Goal: Task Accomplishment & Management: Manage account settings

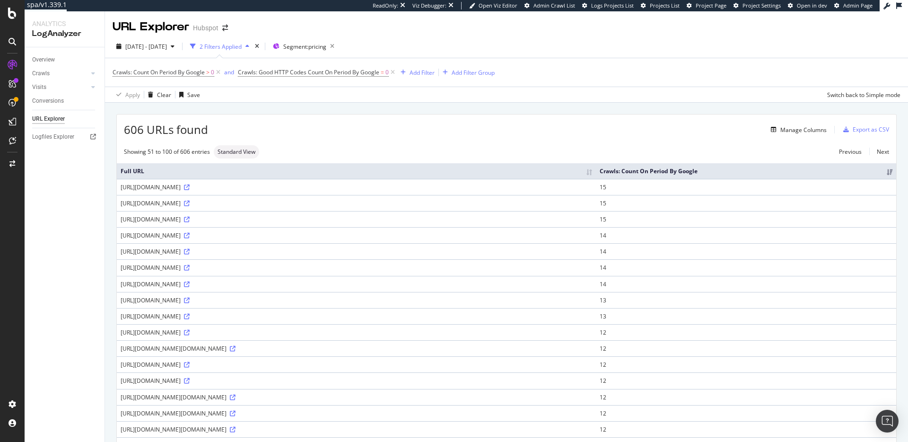
click at [432, 271] on div "https://www.hubspot.com/pricing/marketing?%5E$@!~%60,./?%5C%5C%7C=&%5E$@!~%60,.…" at bounding box center [356, 267] width 471 height 8
drag, startPoint x: 432, startPoint y: 282, endPoint x: 480, endPoint y: 270, distance: 49.7
click at [433, 271] on div "https://www.hubspot.com/pricing/marketing?%5E$@!~%60,./?%5C%5C%7C=&%5E$@!~%60,.…" at bounding box center [356, 267] width 471 height 8
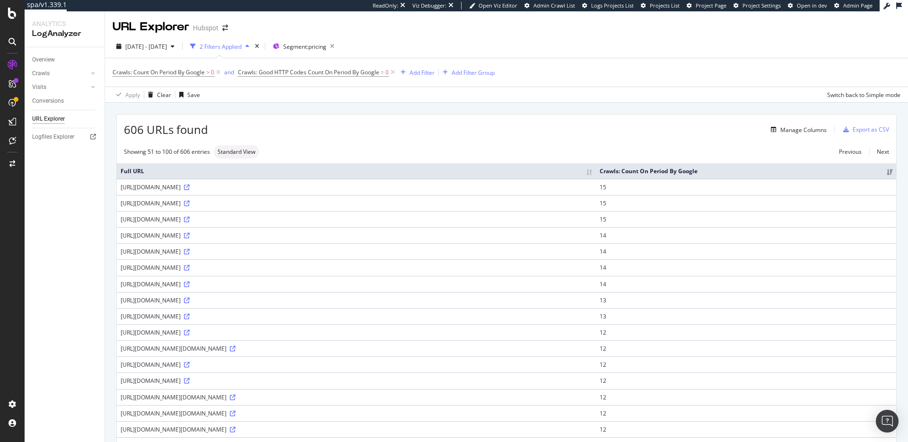
click at [498, 269] on td "https://www.hubspot.com/pricing/marketing?%5E$@!~%60,./?%5C%5C%7C=&%5E$@!~%60,.…" at bounding box center [356, 267] width 479 height 16
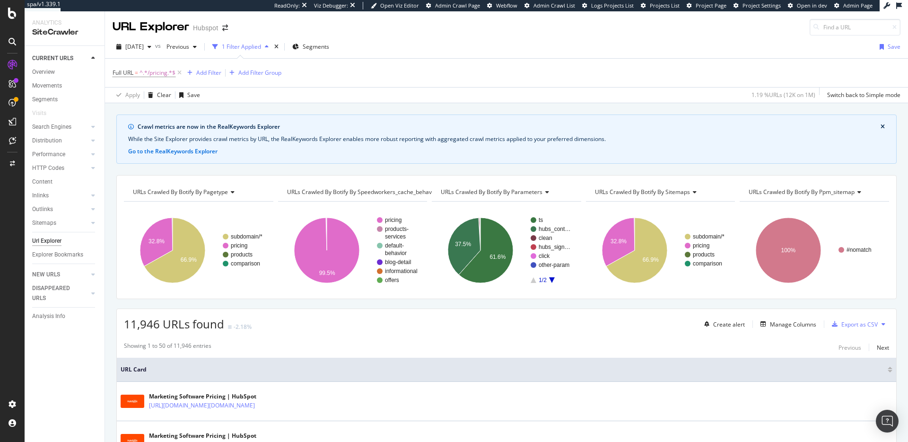
scroll to position [253, 0]
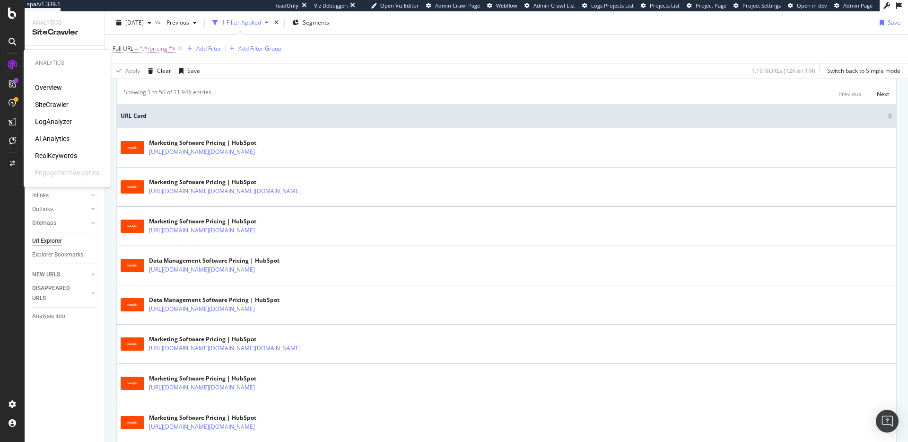
click at [62, 155] on div "RealKeywords" at bounding box center [56, 155] width 42 height 9
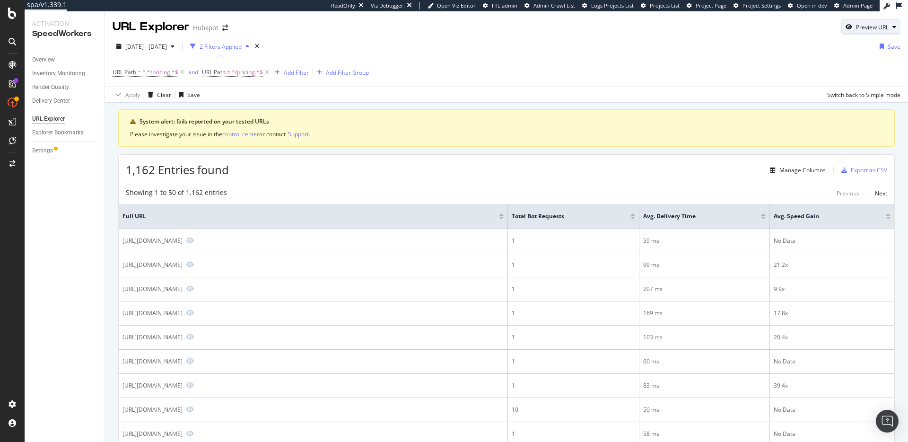
click at [844, 20] on div "Preview URL" at bounding box center [871, 26] width 58 height 13
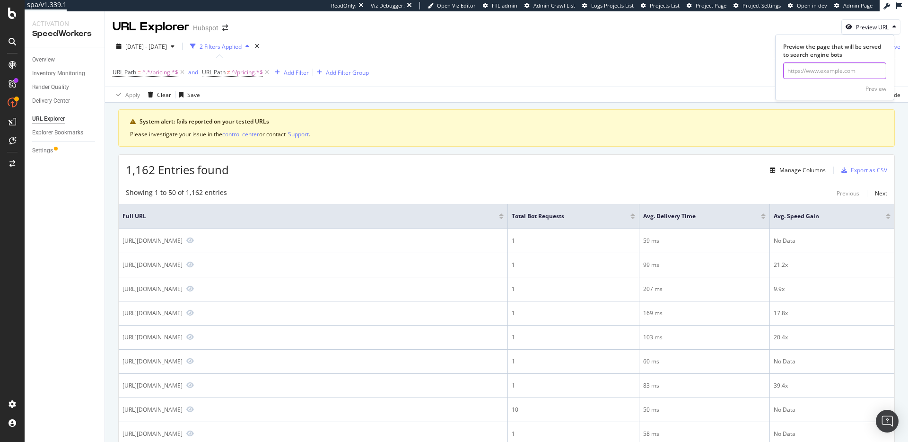
click at [844, 71] on input "url" at bounding box center [834, 70] width 103 height 17
paste input "https://www.hubspot.com/products/crm"
type input "https://www.hubspot.com/products/crm"
click at [874, 89] on div "Preview" at bounding box center [875, 89] width 21 height 8
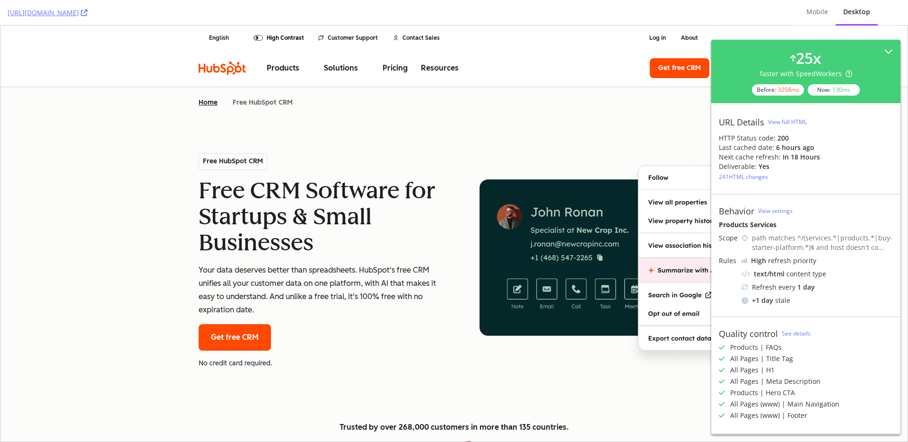
click at [744, 177] on div "241 HTML changes" at bounding box center [743, 177] width 49 height 8
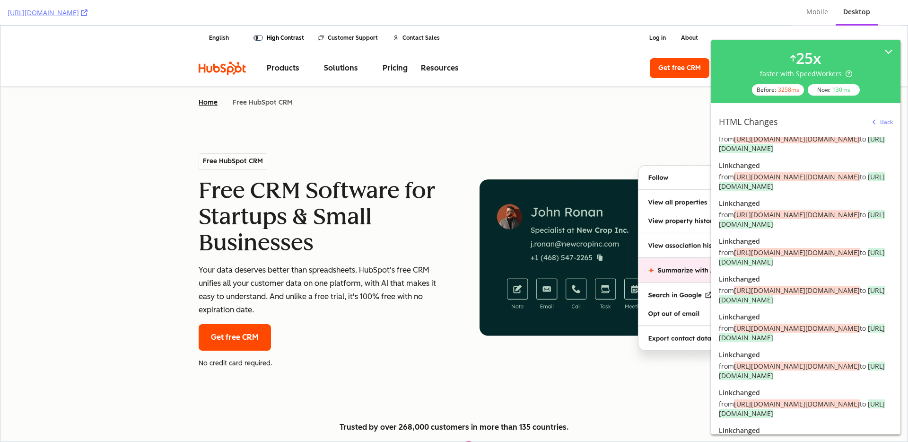
scroll to position [1832, 0]
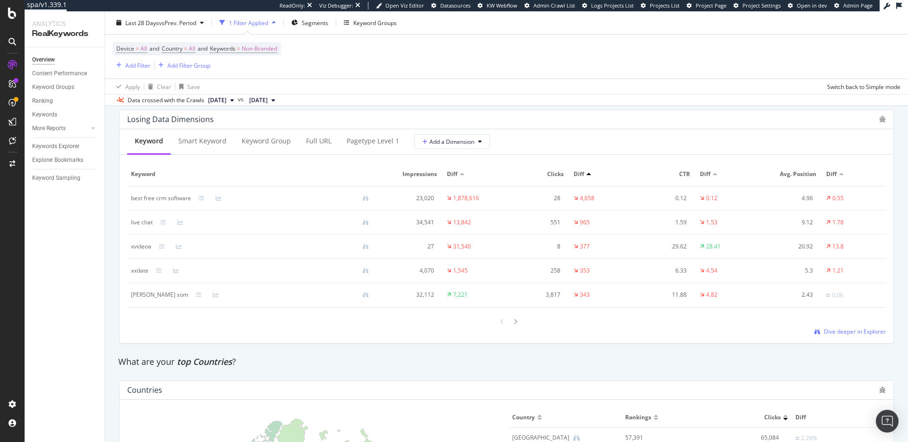
scroll to position [1133, 0]
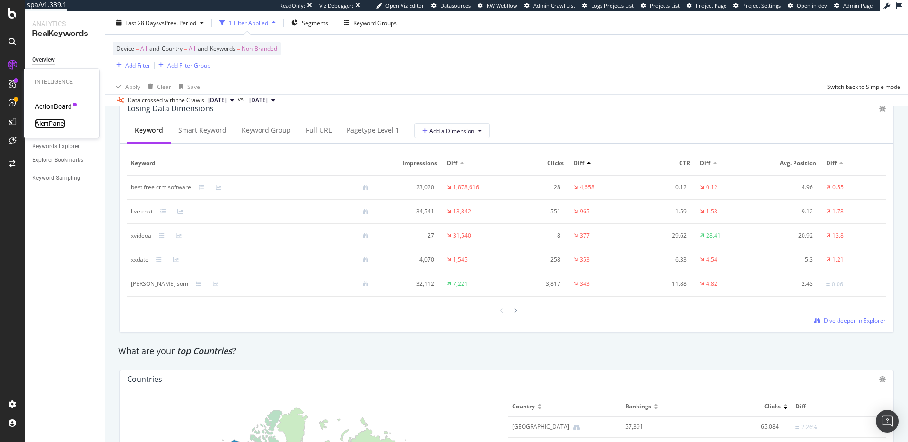
click at [49, 122] on div "AlertPanel" at bounding box center [50, 123] width 30 height 9
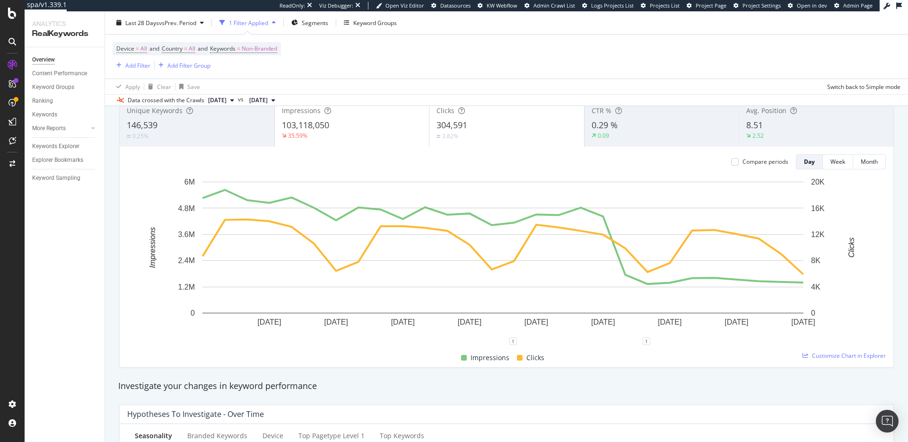
scroll to position [0, 0]
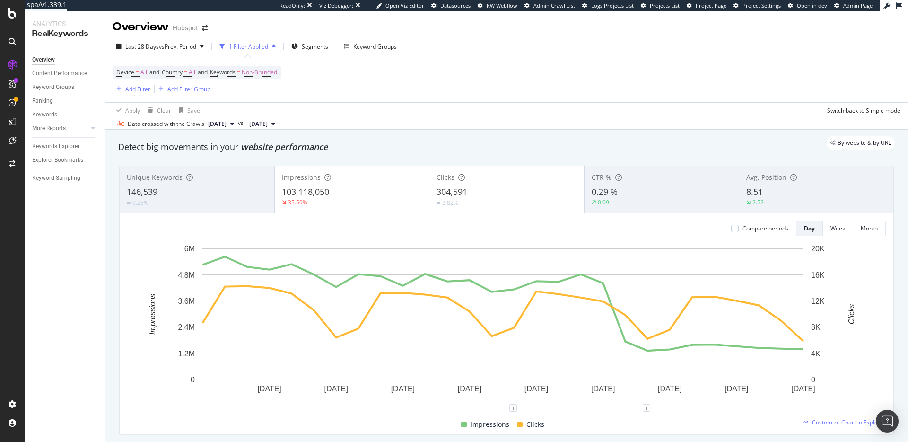
click at [503, 140] on div "By website & by URL" at bounding box center [502, 142] width 786 height 13
click at [411, 154] on div "Detect big movements in your website performance" at bounding box center [506, 147] width 786 height 22
click at [313, 50] on span "Segments" at bounding box center [315, 47] width 26 height 8
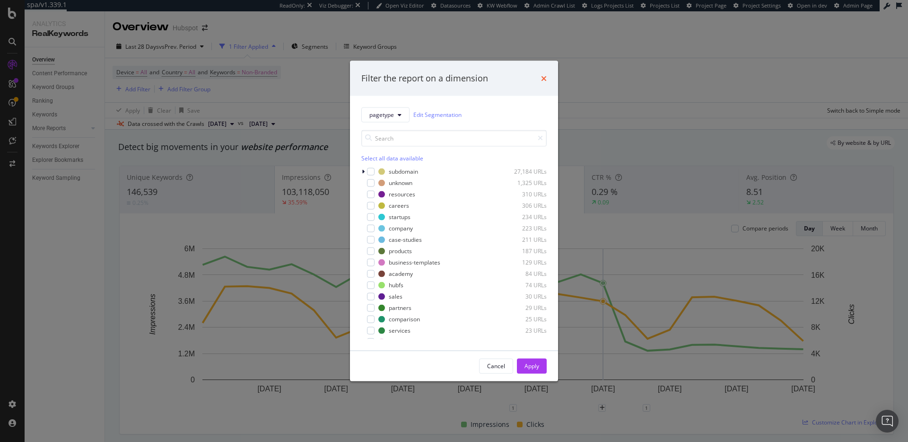
click at [541, 81] on icon "times" at bounding box center [544, 78] width 6 height 8
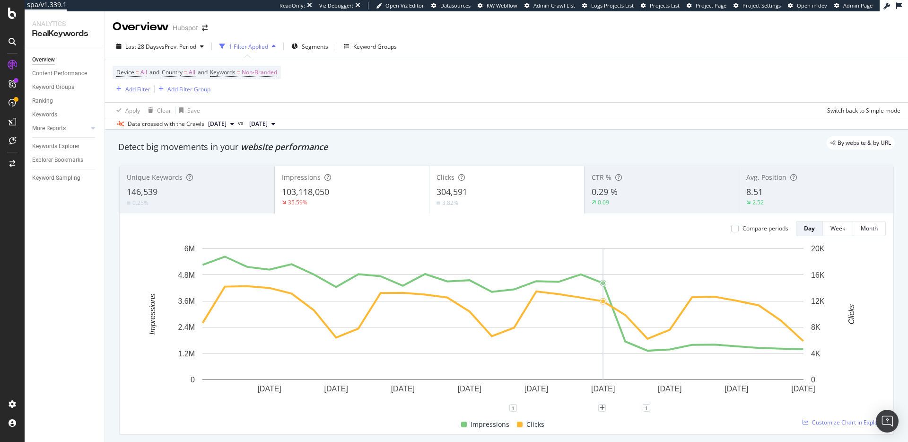
click at [434, 113] on div "Apply Clear Save Switch back to Simple mode" at bounding box center [506, 110] width 803 height 16
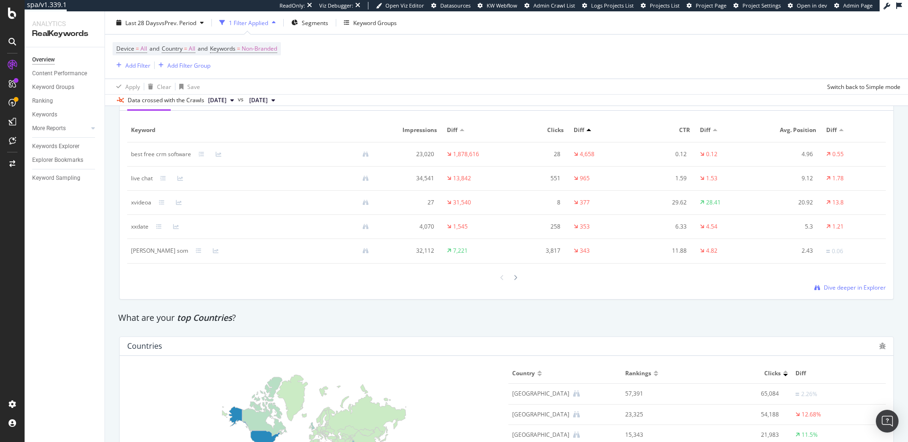
scroll to position [1084, 0]
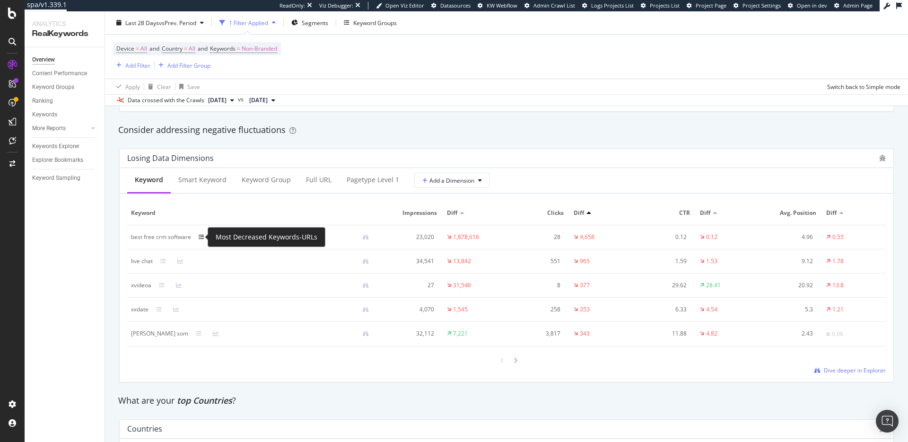
click at [202, 238] on icon at bounding box center [202, 237] width 6 height 6
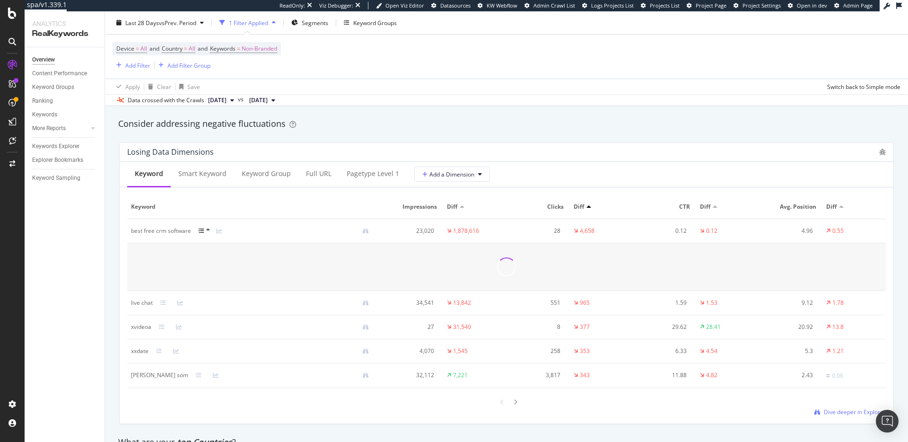
scroll to position [1099, 0]
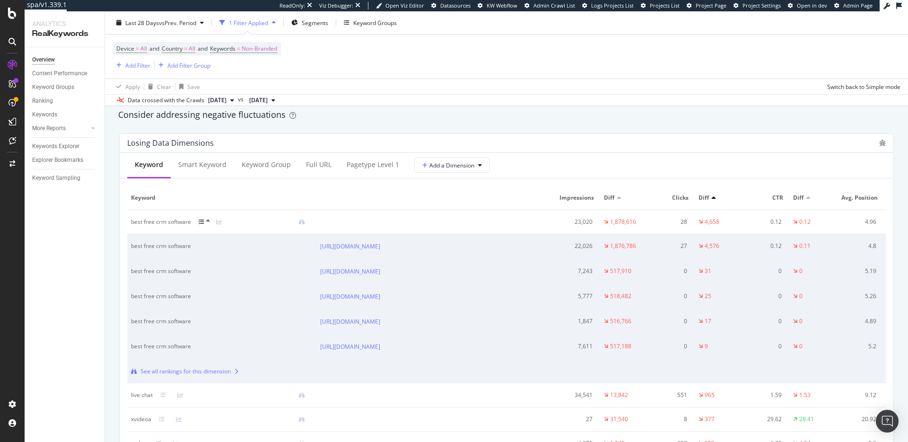
click at [201, 222] on icon at bounding box center [202, 222] width 6 height 6
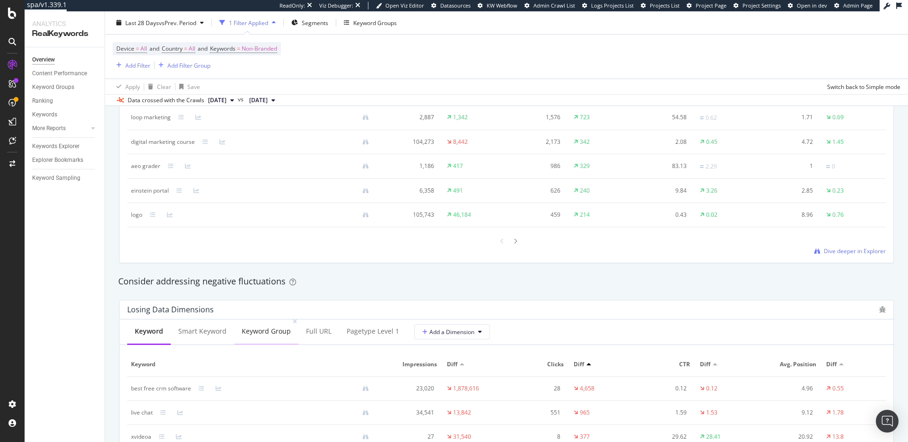
scroll to position [741, 0]
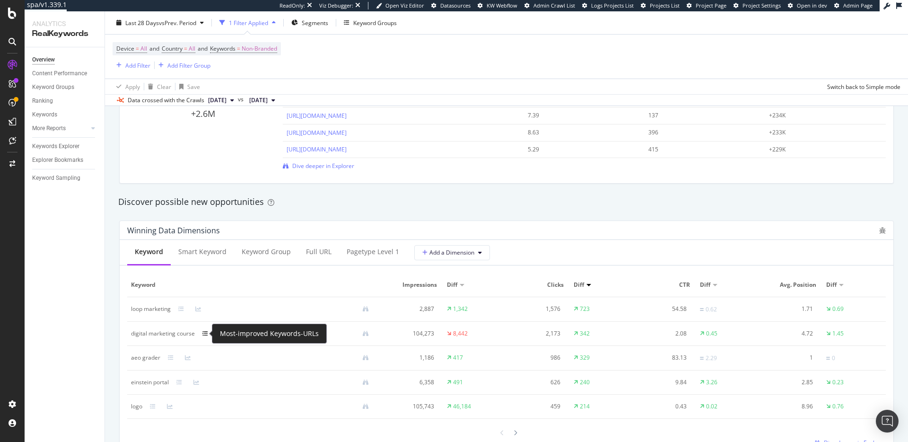
click at [207, 333] on icon at bounding box center [205, 333] width 6 height 6
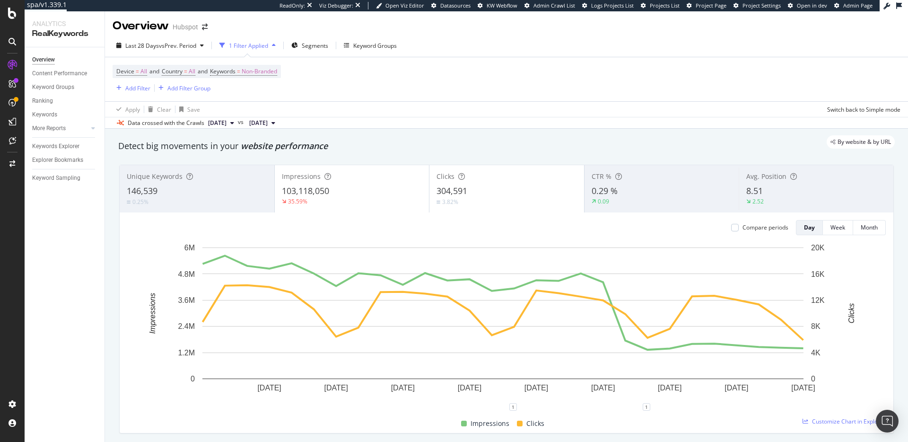
scroll to position [0, 0]
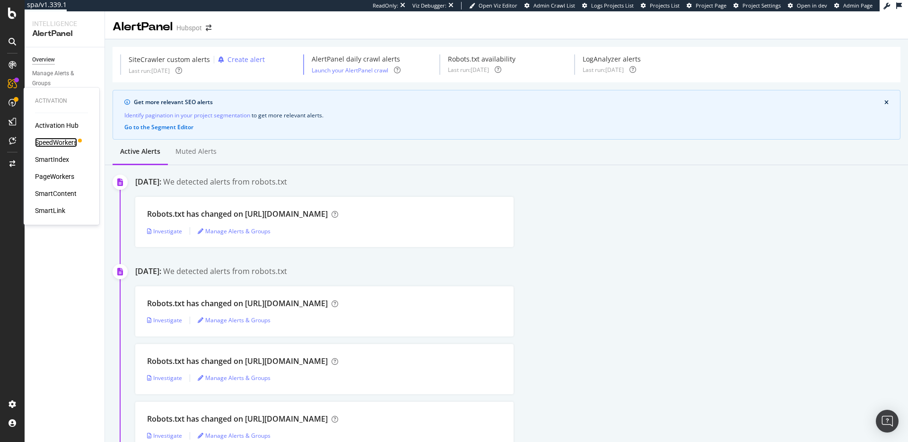
click at [52, 141] on div "SpeedWorkers" at bounding box center [56, 142] width 42 height 9
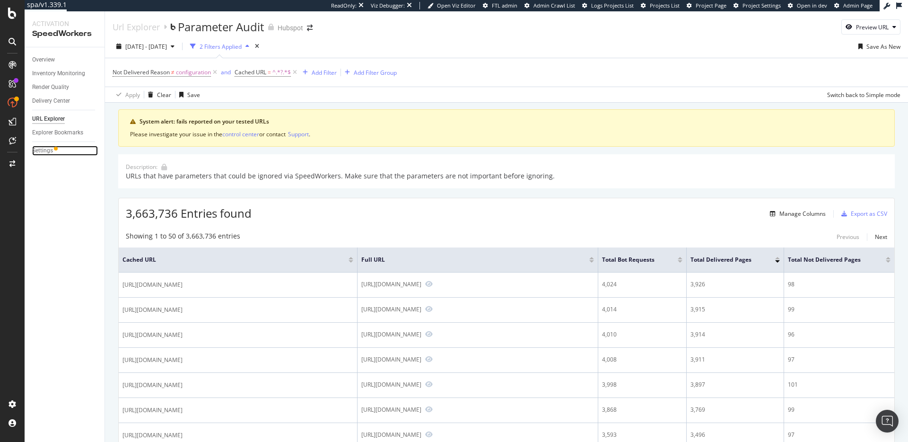
drag, startPoint x: 39, startPoint y: 150, endPoint x: 71, endPoint y: 143, distance: 33.4
click at [39, 150] on div "Settings" at bounding box center [42, 151] width 21 height 10
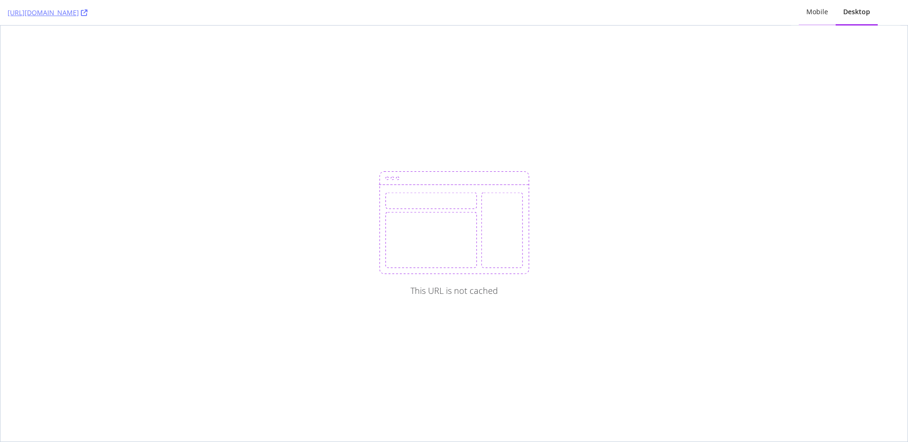
click at [814, 15] on div "Mobile" at bounding box center [817, 11] width 22 height 9
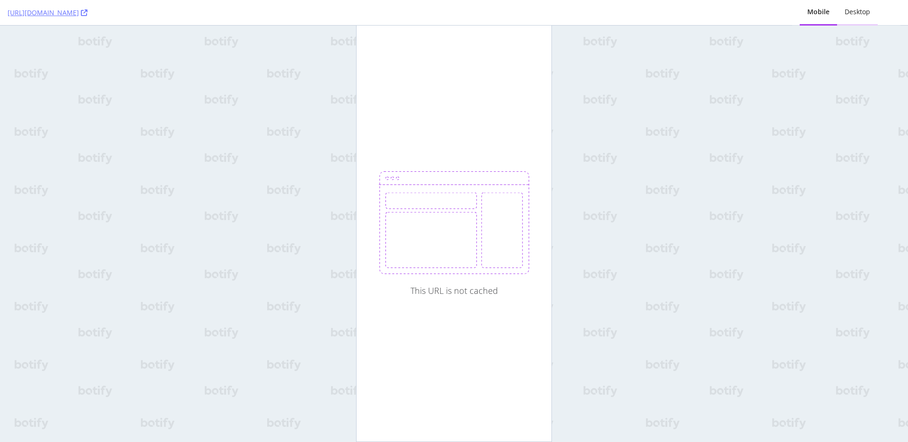
click at [854, 15] on div "Desktop" at bounding box center [857, 11] width 26 height 9
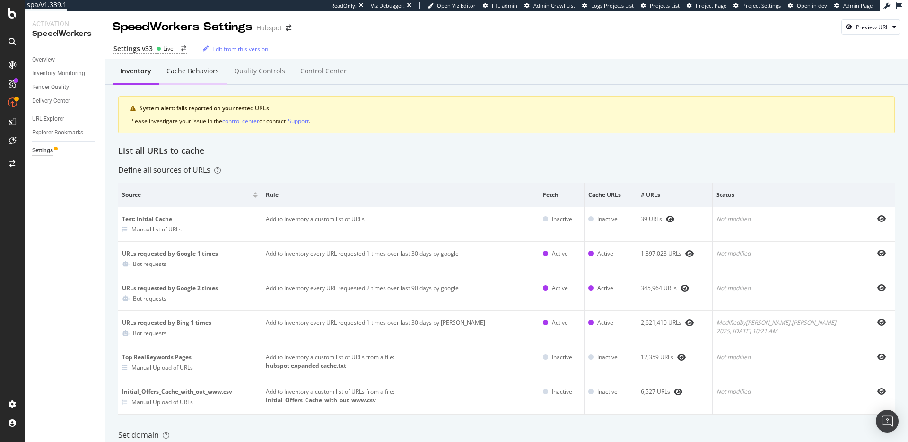
click at [181, 74] on div "Cache behaviors" at bounding box center [192, 70] width 52 height 9
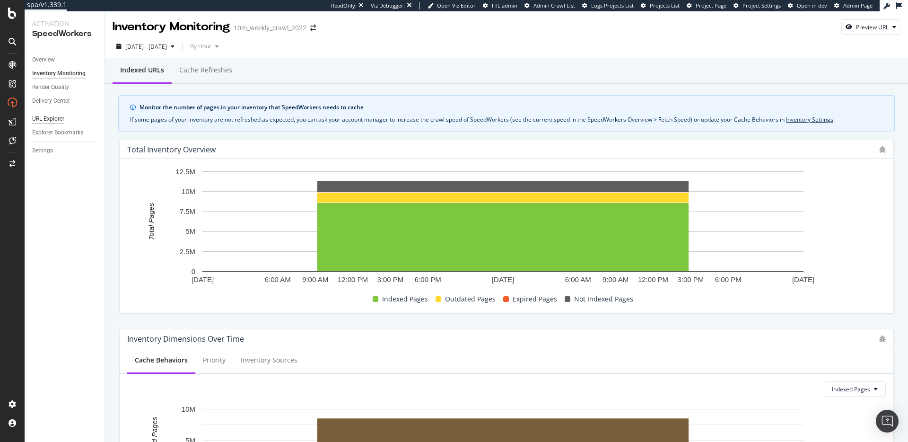
click at [49, 119] on div "URL Explorer" at bounding box center [48, 119] width 32 height 10
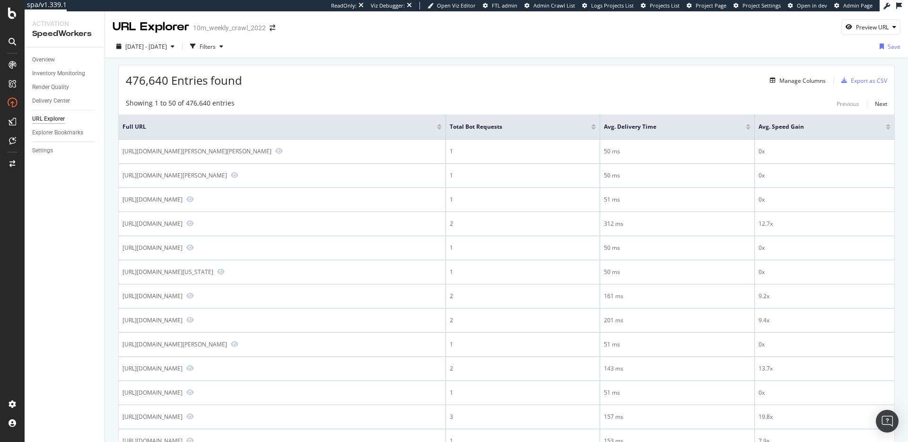
click at [190, 81] on span "476,640 Entries found" at bounding box center [184, 80] width 116 height 16
click at [293, 81] on div "476,640 Entries found Manage Columns Export as CSV" at bounding box center [506, 76] width 775 height 23
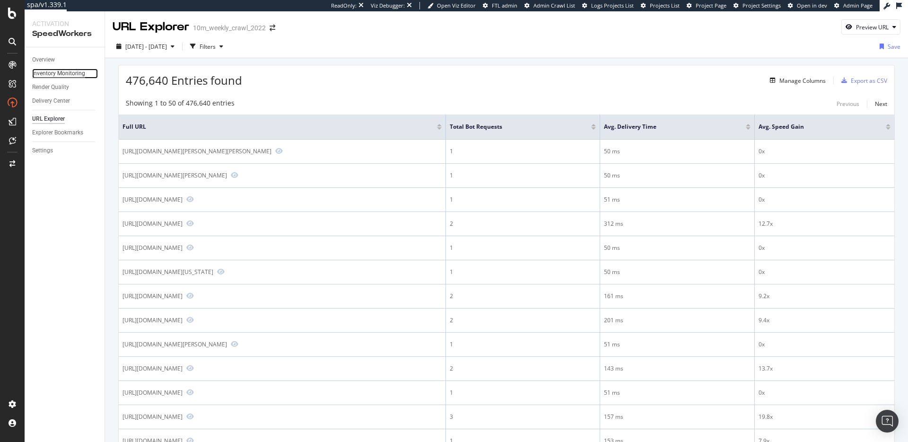
click at [70, 71] on div "Inventory Monitoring" at bounding box center [58, 74] width 53 height 10
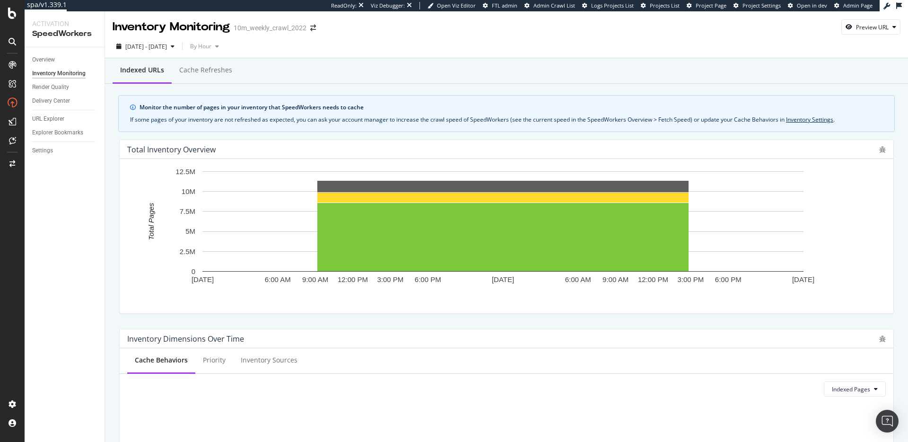
click at [306, 108] on div "Monitor the number of pages in your inventory that SpeedWorkers needs to cache" at bounding box center [510, 107] width 743 height 9
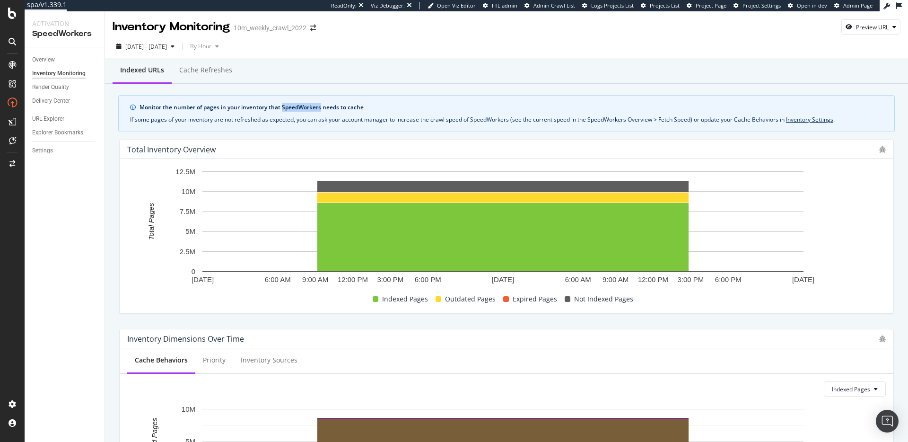
click at [306, 108] on div "Monitor the number of pages in your inventory that SpeedWorkers needs to cache" at bounding box center [510, 107] width 743 height 9
click at [267, 117] on div "If some pages of your inventory are not refreshed as expected, you can ask your…" at bounding box center [506, 119] width 753 height 9
click at [43, 55] on div "Overview" at bounding box center [43, 60] width 23 height 10
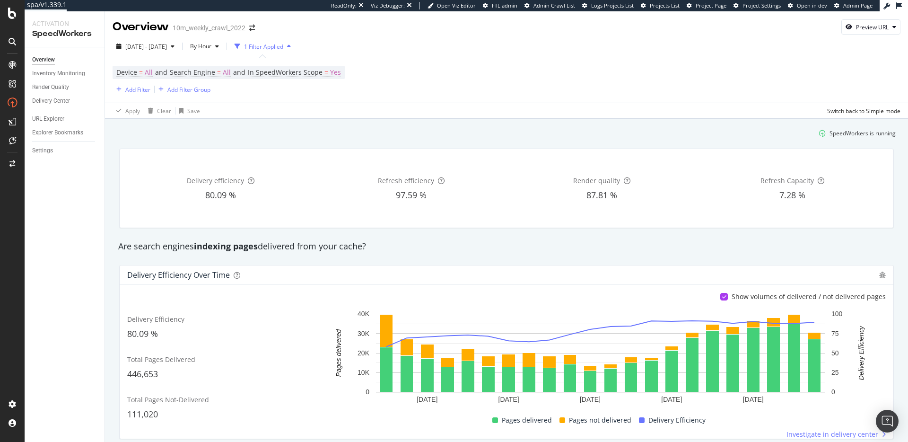
click at [201, 141] on div "Delivery efficiency 80.09 % Refresh efficiency 97.59 % Render quality 87.81 % R…" at bounding box center [506, 188] width 786 height 95
click at [223, 183] on span "Delivery efficiency" at bounding box center [215, 180] width 57 height 9
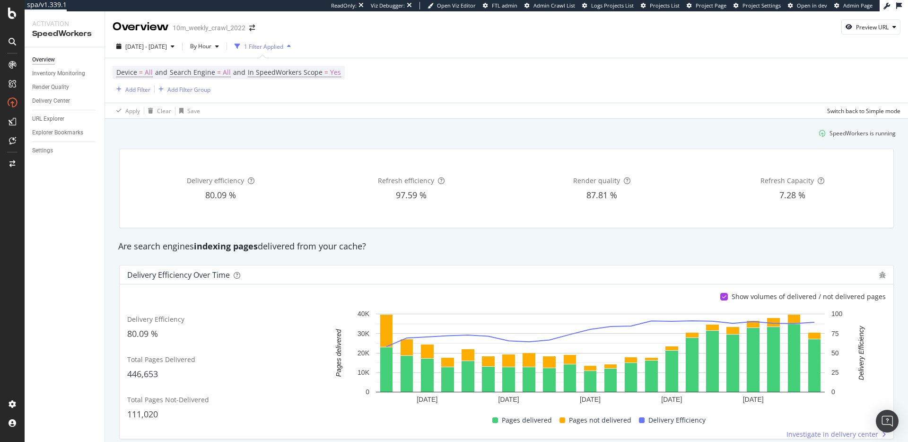
click at [211, 200] on div "80.09 %" at bounding box center [220, 195] width 187 height 12
click at [219, 191] on span "80.09 %" at bounding box center [220, 194] width 31 height 11
click at [226, 195] on span "80.09 %" at bounding box center [220, 194] width 31 height 11
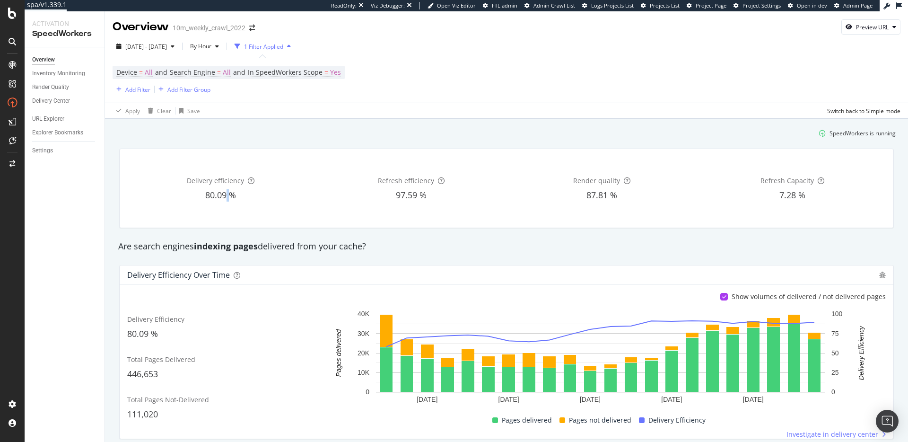
click at [226, 195] on span "80.09 %" at bounding box center [220, 194] width 31 height 11
click at [224, 194] on span "80.09 %" at bounding box center [220, 194] width 31 height 11
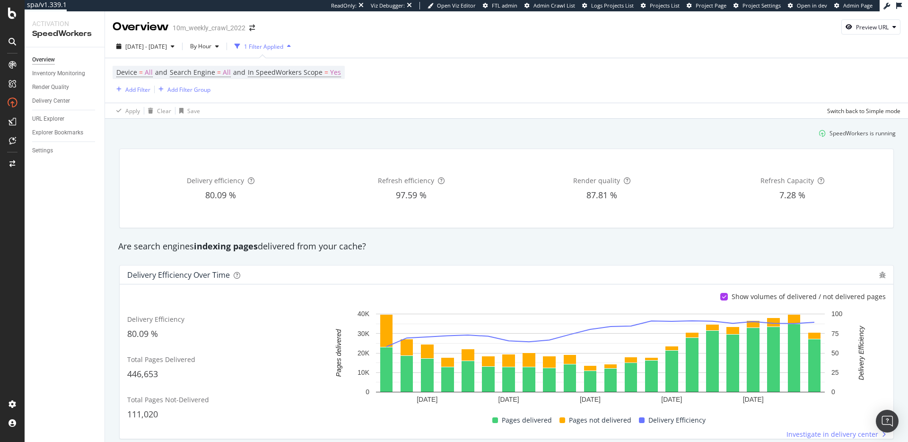
click at [259, 140] on div "SpeedWorkers is running" at bounding box center [506, 133] width 786 height 16
click at [288, 127] on div "SpeedWorkers is running" at bounding box center [506, 133] width 786 height 16
click at [286, 137] on div "SpeedWorkers is running" at bounding box center [506, 133] width 786 height 16
click at [59, 75] on div "Inventory Monitoring" at bounding box center [58, 74] width 53 height 10
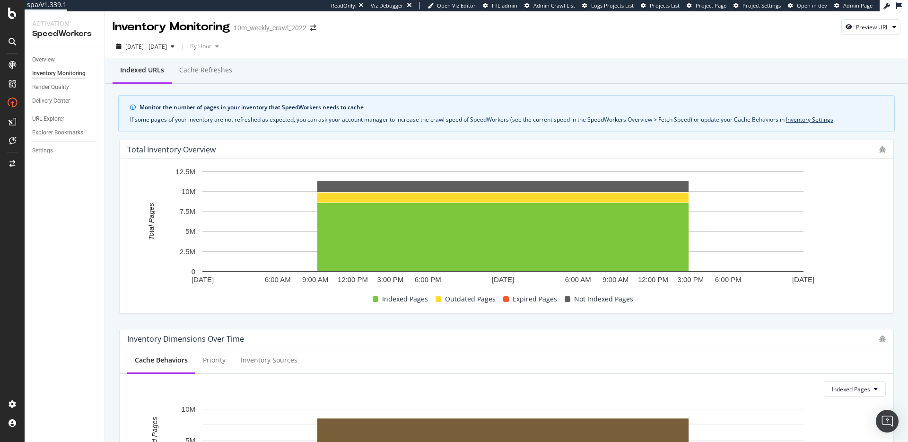
click at [432, 129] on div "Monitor the number of pages in your inventory that SpeedWorkers needs to cache …" at bounding box center [506, 113] width 776 height 37
click at [194, 72] on div "Cache refreshes" at bounding box center [205, 69] width 53 height 9
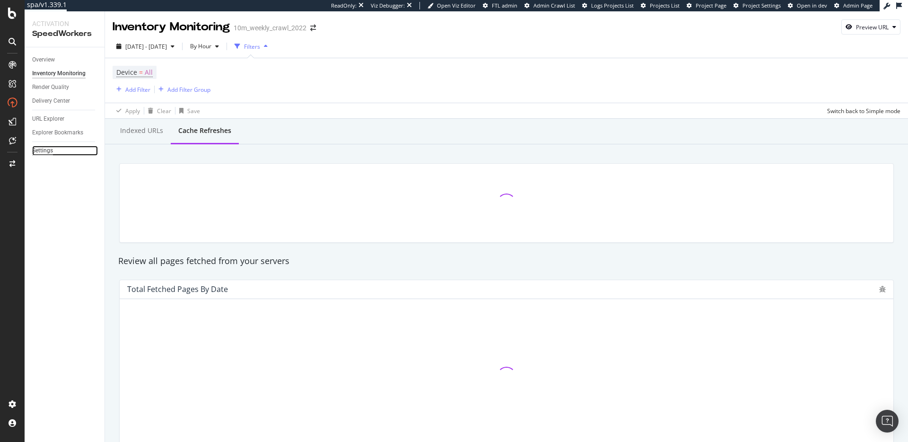
click at [43, 152] on div "Settings" at bounding box center [42, 151] width 21 height 10
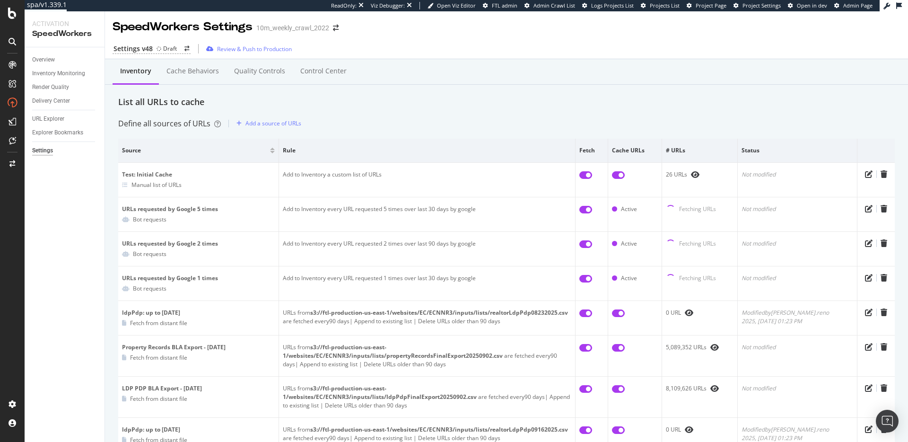
click at [185, 124] on div "Define all sources of URLs" at bounding box center [169, 123] width 103 height 11
click at [162, 122] on div "Define all sources of URLs" at bounding box center [169, 123] width 103 height 11
click at [413, 91] on div "Inventory Cache behaviors Quality Controls Control Center" at bounding box center [506, 81] width 776 height 30
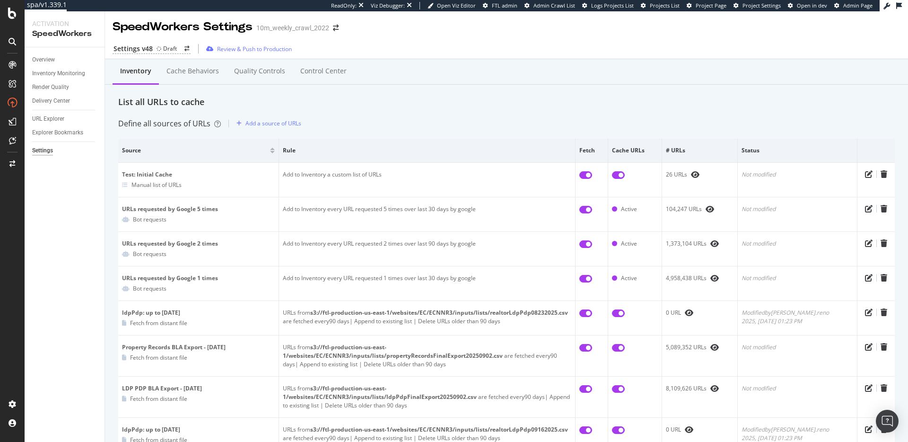
click at [378, 95] on div "Inventory Cache behaviors Quality Controls Control Center" at bounding box center [506, 81] width 776 height 30
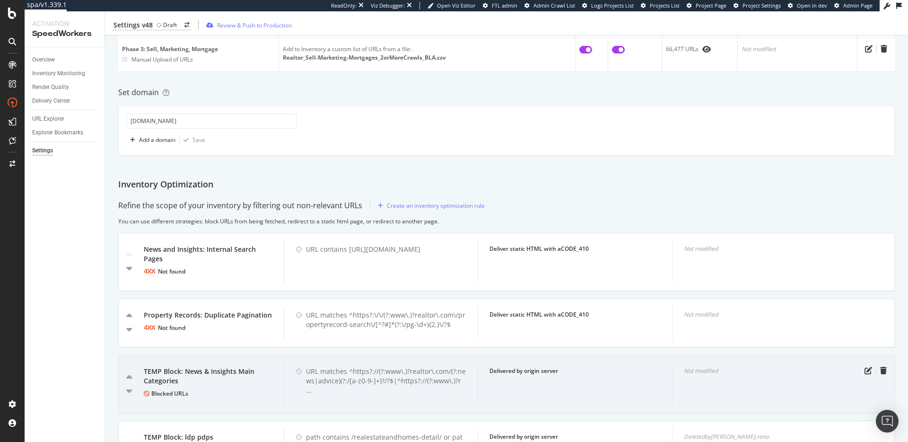
scroll to position [962, 0]
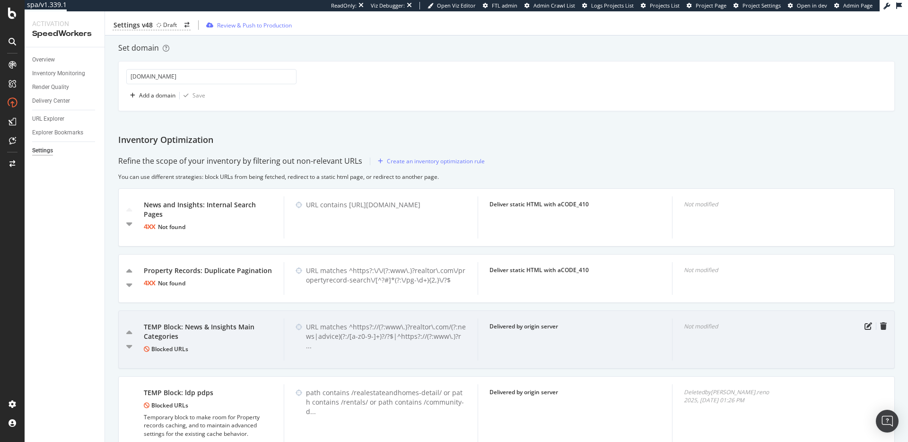
click at [203, 322] on div "TEMP Block: News & Insights Main Categories" at bounding box center [208, 331] width 129 height 19
click at [224, 323] on div "TEMP Block: News & Insights Main Categories" at bounding box center [208, 331] width 129 height 19
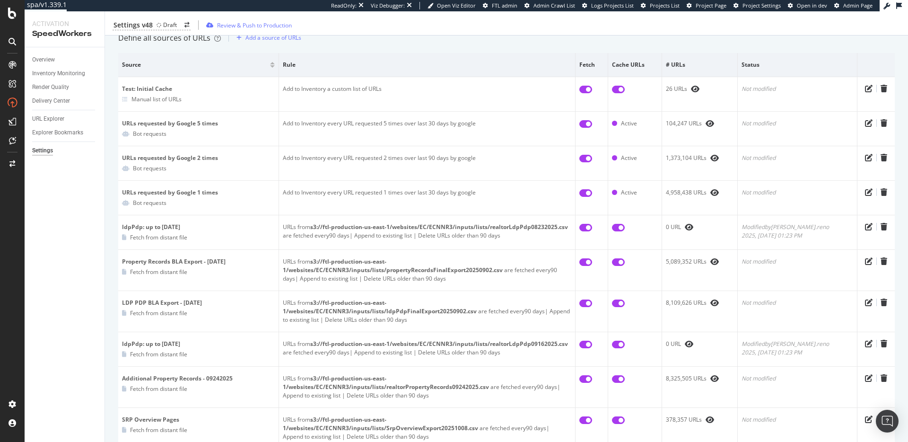
scroll to position [0, 0]
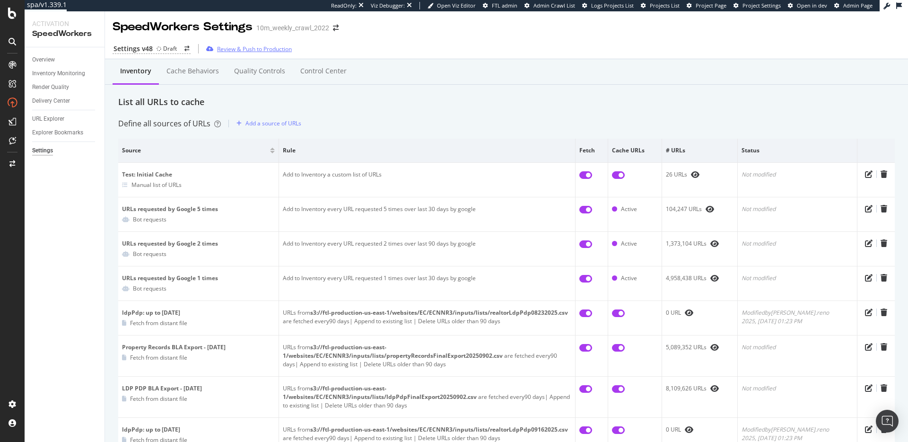
click at [276, 48] on div "Review & Push to Production" at bounding box center [254, 49] width 75 height 8
